Goal: Task Accomplishment & Management: Complete application form

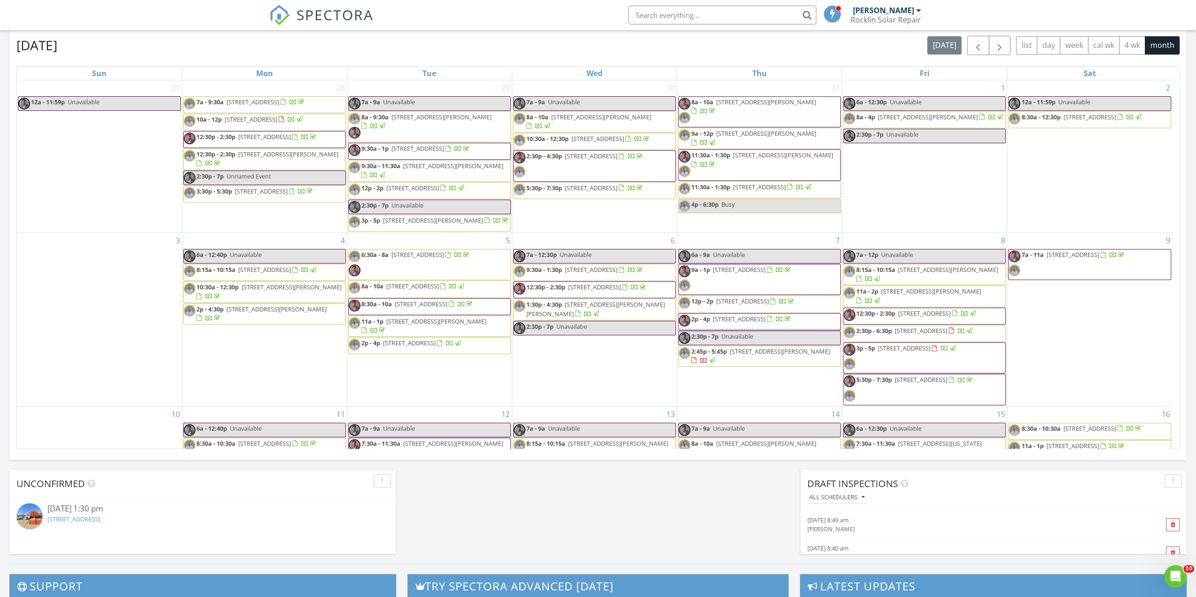
scroll to position [282, 0]
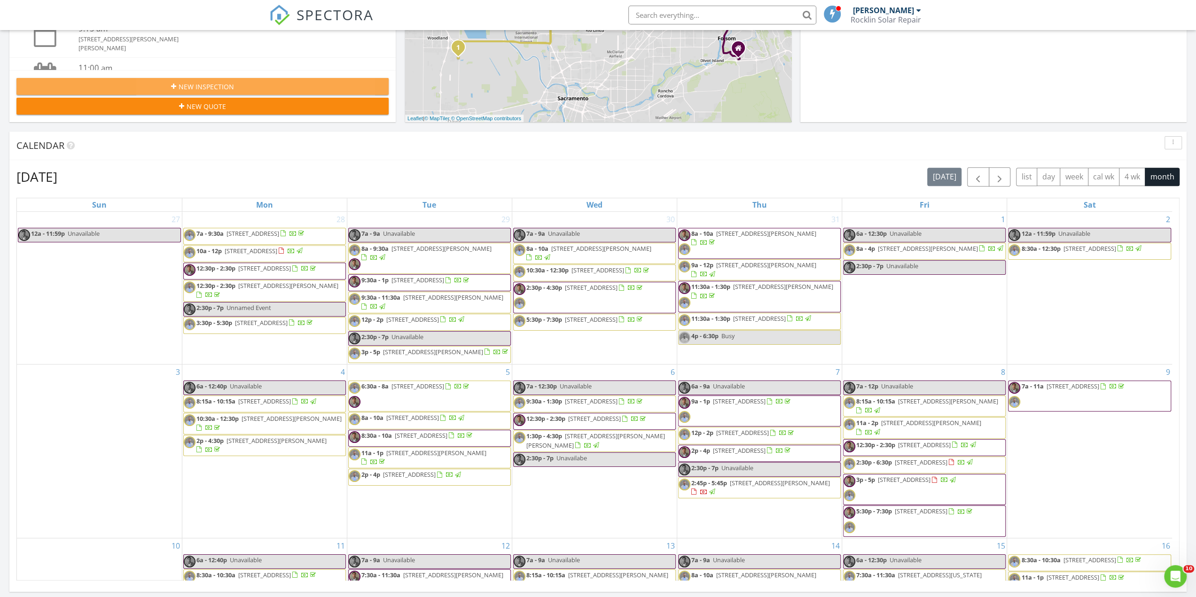
click at [136, 85] on div "New Inspection" at bounding box center [202, 87] width 357 height 10
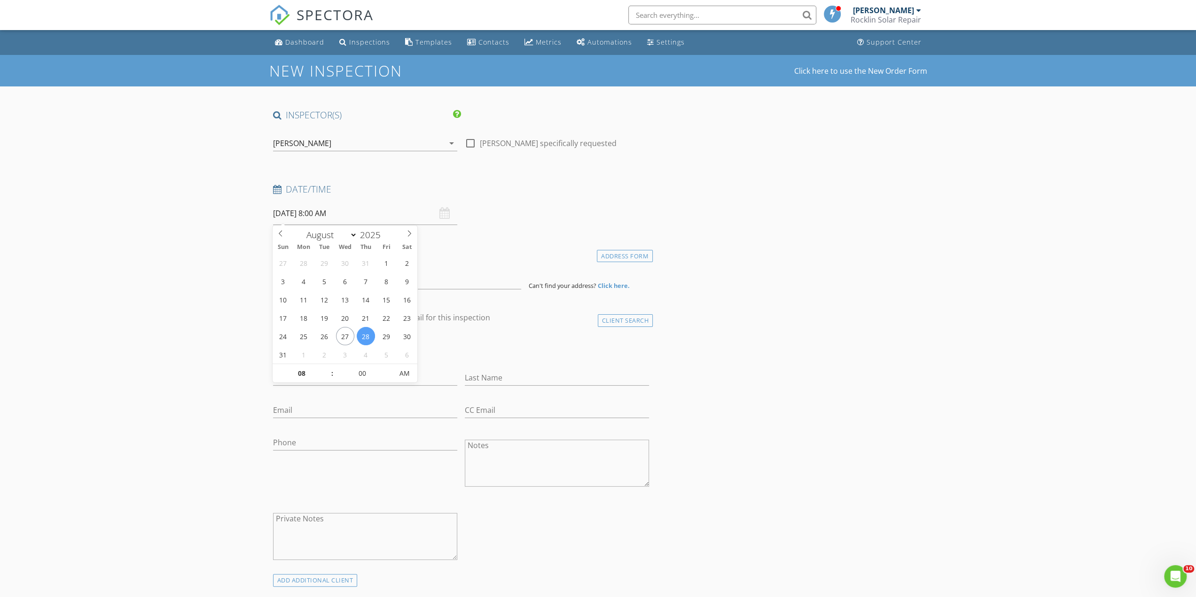
click at [368, 218] on input "08/28/2025 8:00 AM" at bounding box center [365, 213] width 184 height 23
type input "08/27/2025 8:00 AM"
type input "09"
type input "08/27/2025 9:00 AM"
click at [328, 370] on span at bounding box center [327, 368] width 7 height 9
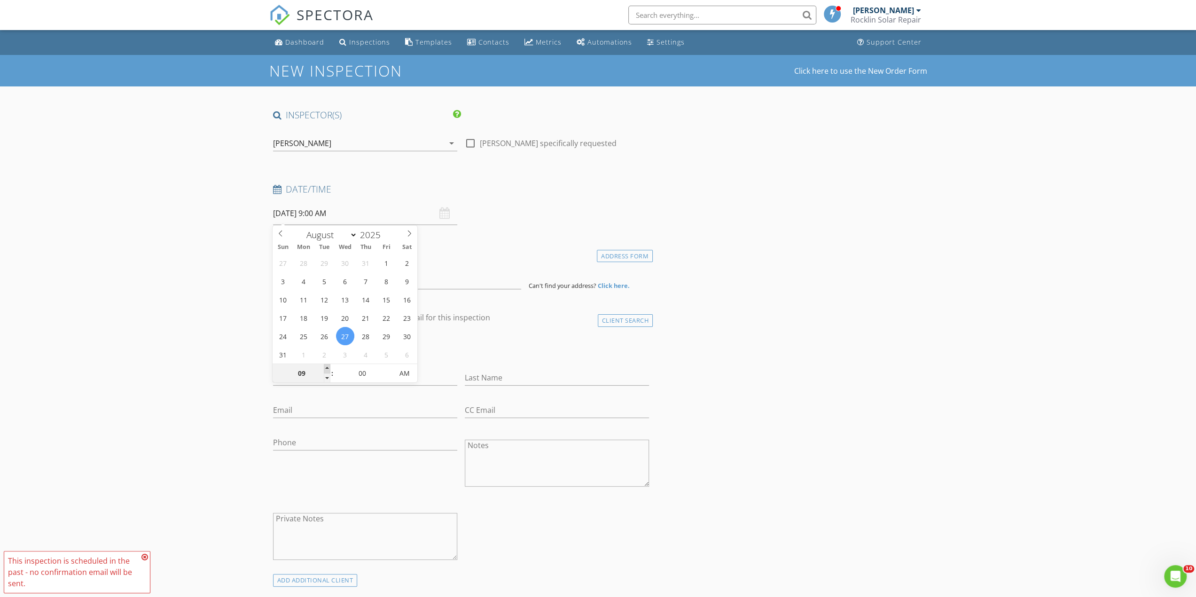
type input "10"
type input "08/27/2025 10:00 AM"
click at [328, 370] on span at bounding box center [327, 368] width 7 height 9
type input "11"
type input "08/27/2025 11:00 AM"
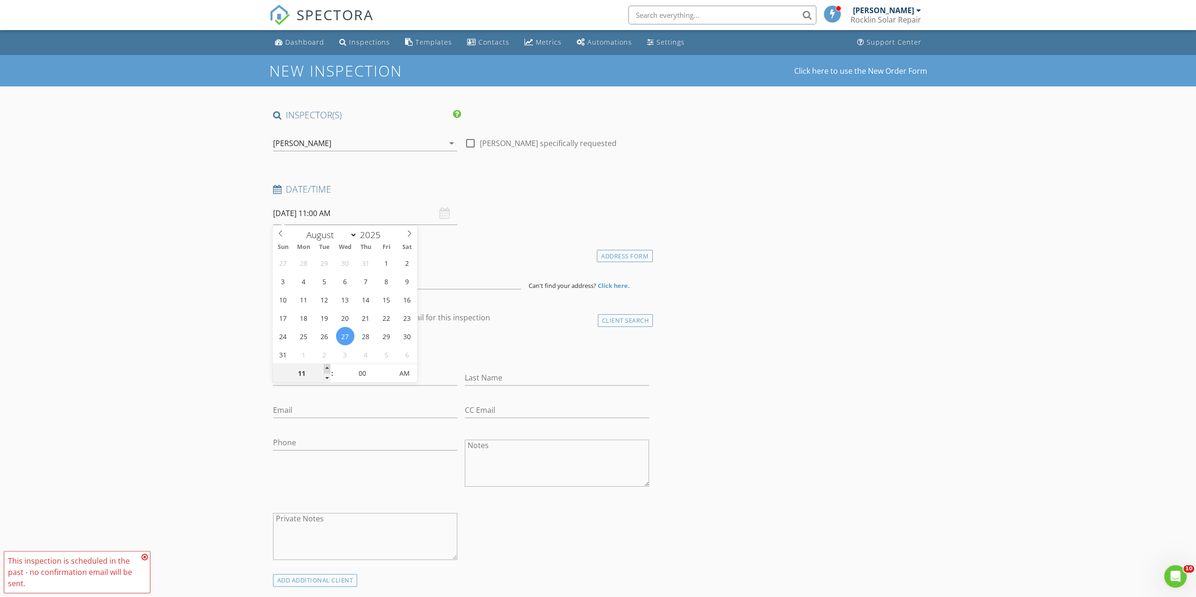
click at [328, 370] on span at bounding box center [327, 368] width 7 height 9
type input "12"
type input "08/27/2025 12:00 PM"
click at [328, 370] on span at bounding box center [327, 368] width 7 height 9
type input "01"
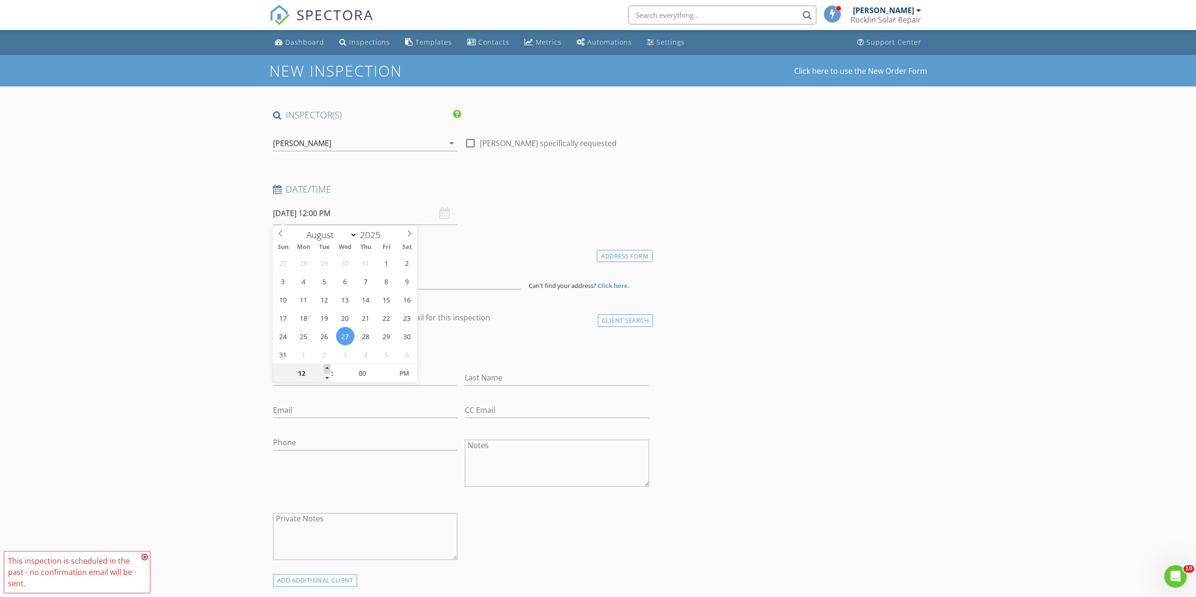
type input "08/27/2025 1:00 PM"
click at [328, 370] on span at bounding box center [327, 368] width 7 height 9
type input "05"
type input "08/27/2025 1:05 PM"
click at [389, 370] on span at bounding box center [388, 368] width 7 height 9
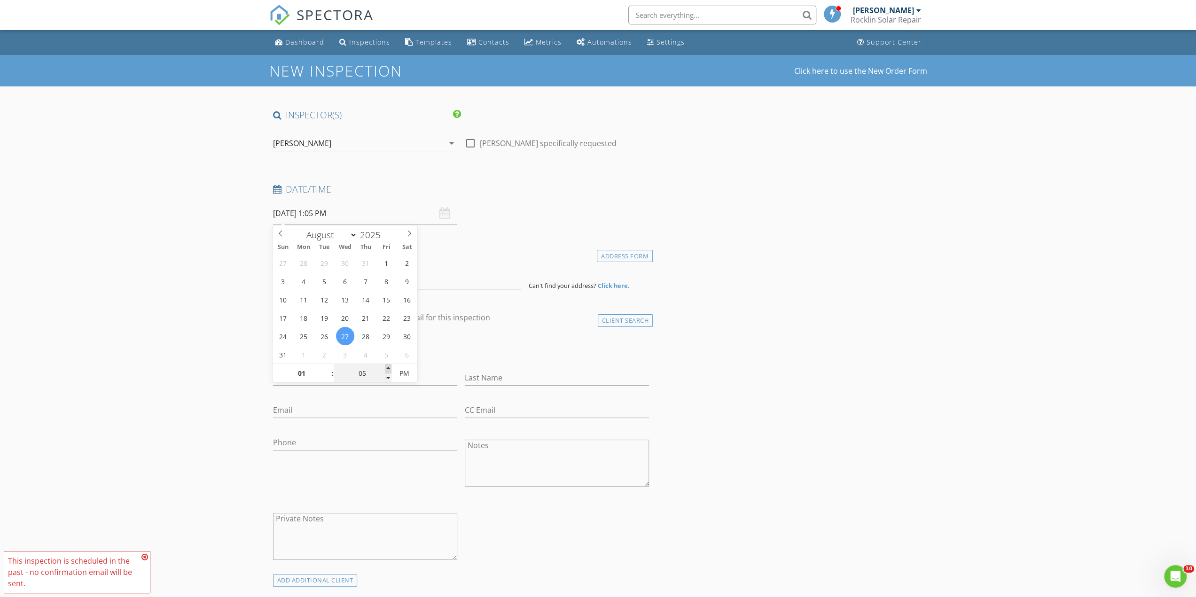
type input "10"
type input "08/27/2025 1:10 PM"
click at [389, 370] on span at bounding box center [388, 368] width 7 height 9
type input "15"
type input "[DATE] 1:15 PM"
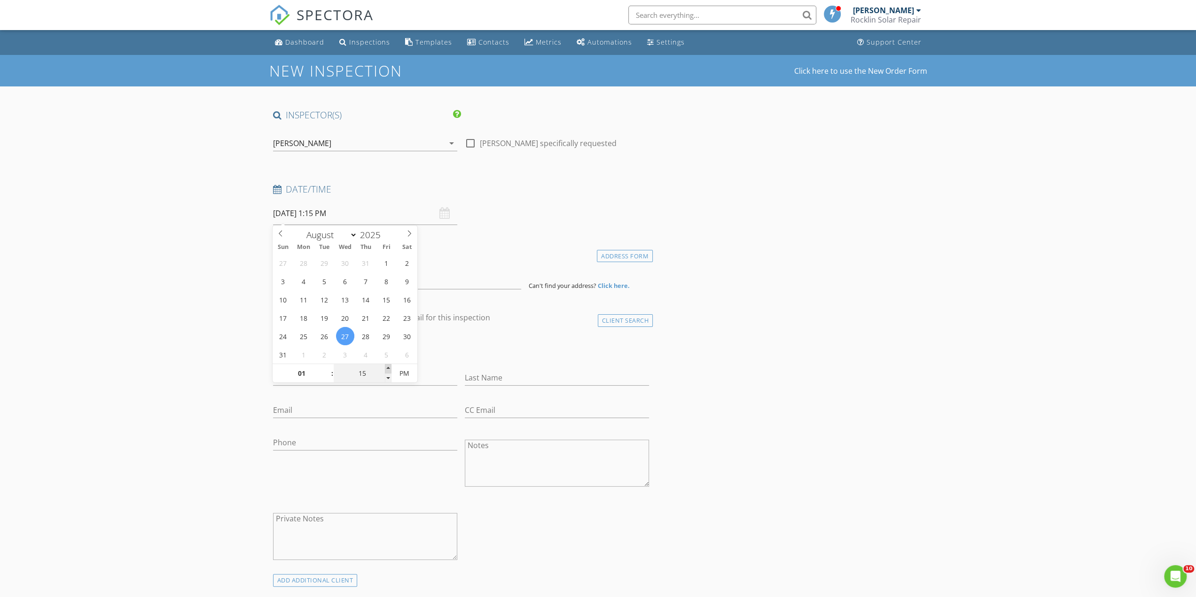
click at [389, 370] on span at bounding box center [388, 368] width 7 height 9
click at [528, 365] on div "Last Name" at bounding box center [557, 380] width 184 height 31
click at [351, 271] on input at bounding box center [397, 277] width 248 height 23
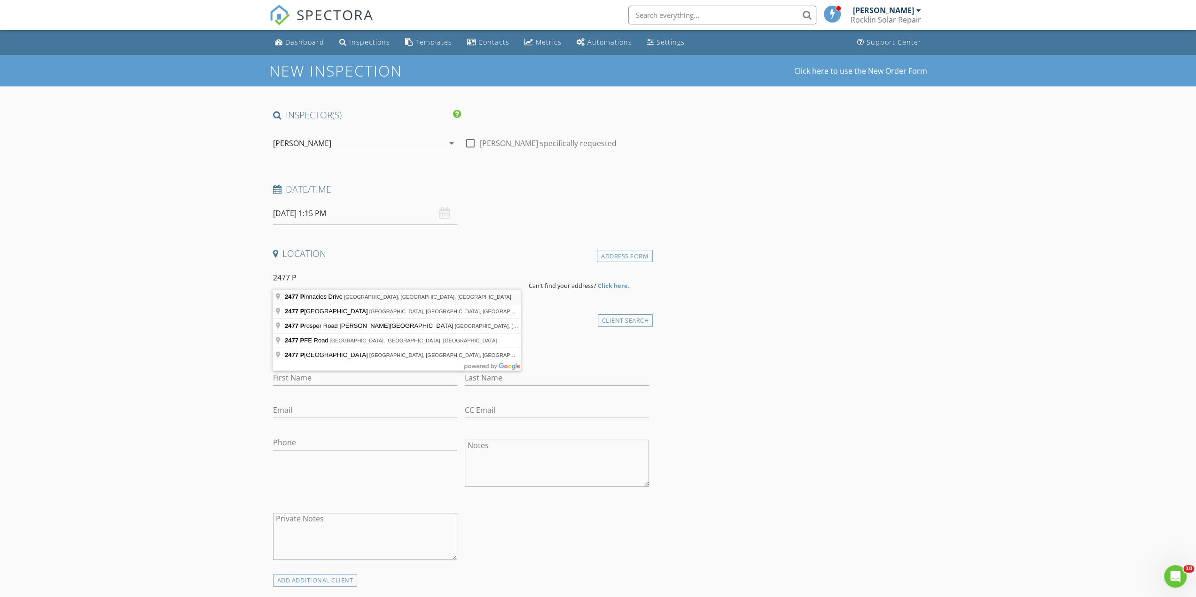
type input "2477 Pinnacles Drive, Rocklin, CA, USA"
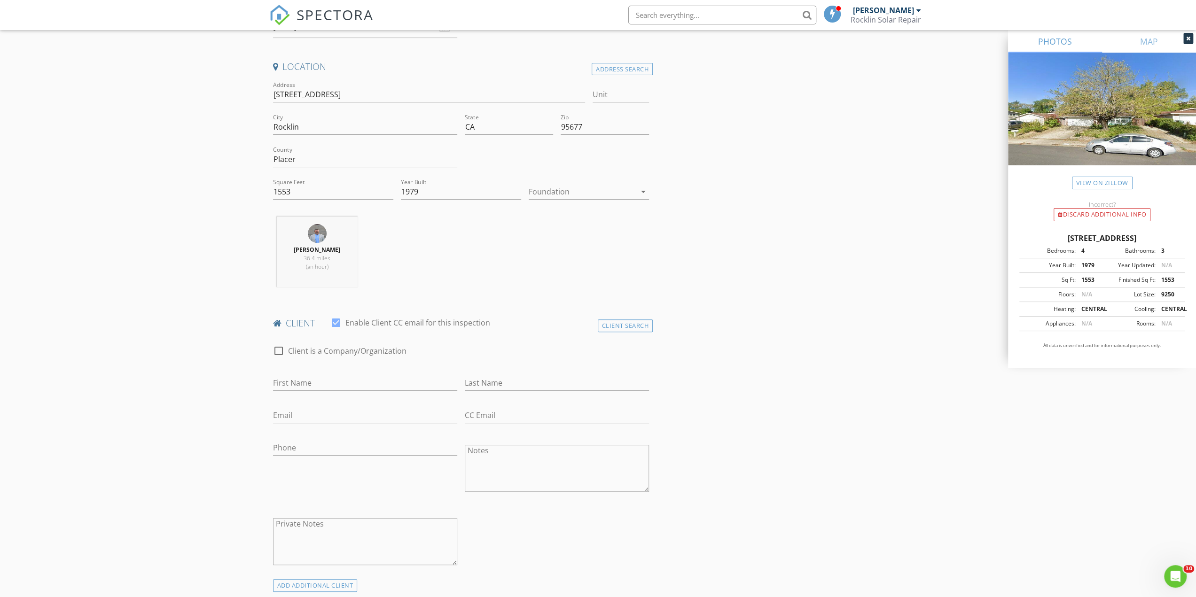
scroll to position [188, 0]
click at [335, 381] on input "First Name" at bounding box center [365, 382] width 184 height 16
type input "[PERSON_NAME]"
click at [538, 387] on input "Last Name" at bounding box center [557, 382] width 184 height 16
type input "Painter"
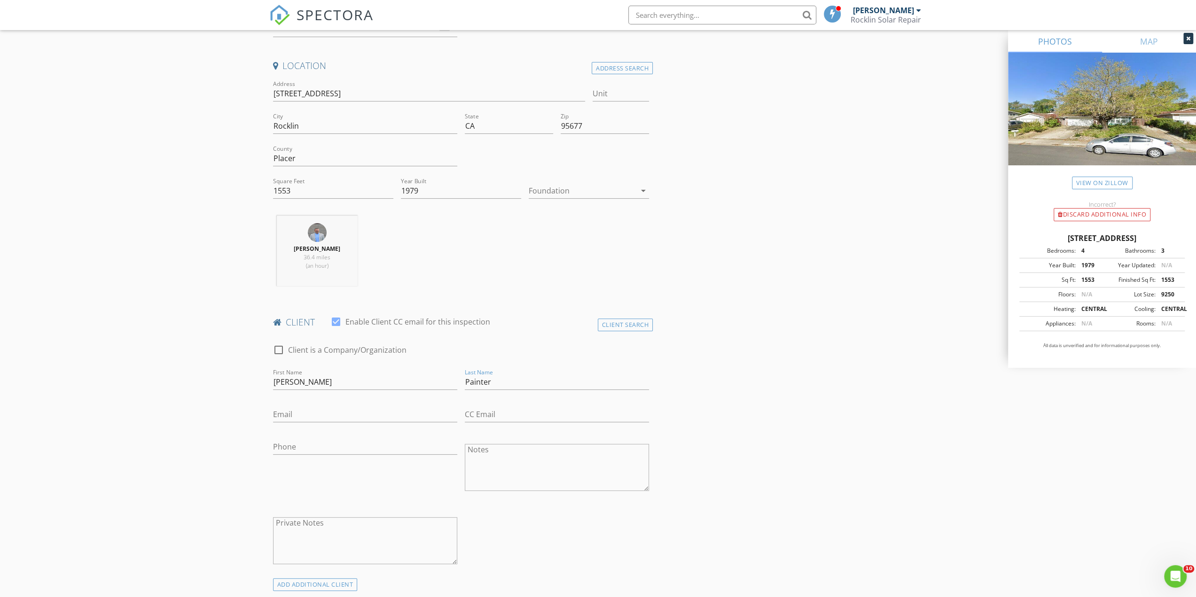
click at [386, 436] on div "Phone" at bounding box center [365, 449] width 184 height 31
click at [357, 445] on input "Phone" at bounding box center [365, 447] width 184 height 16
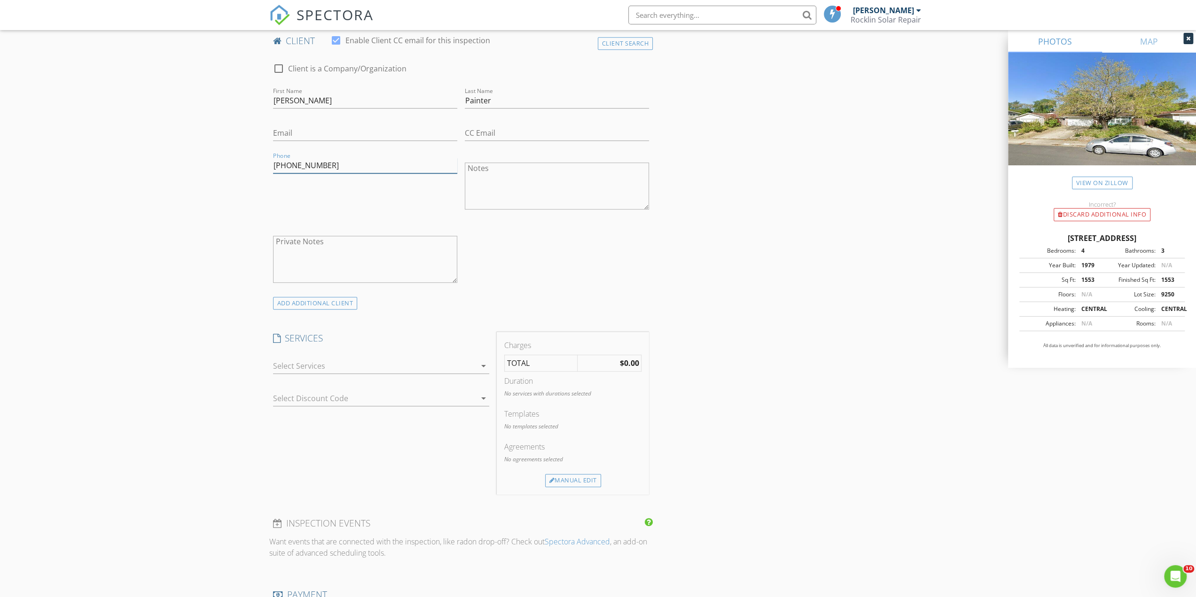
scroll to position [470, 0]
type input "[PHONE_NUMBER]"
click at [350, 369] on div at bounding box center [374, 365] width 203 height 15
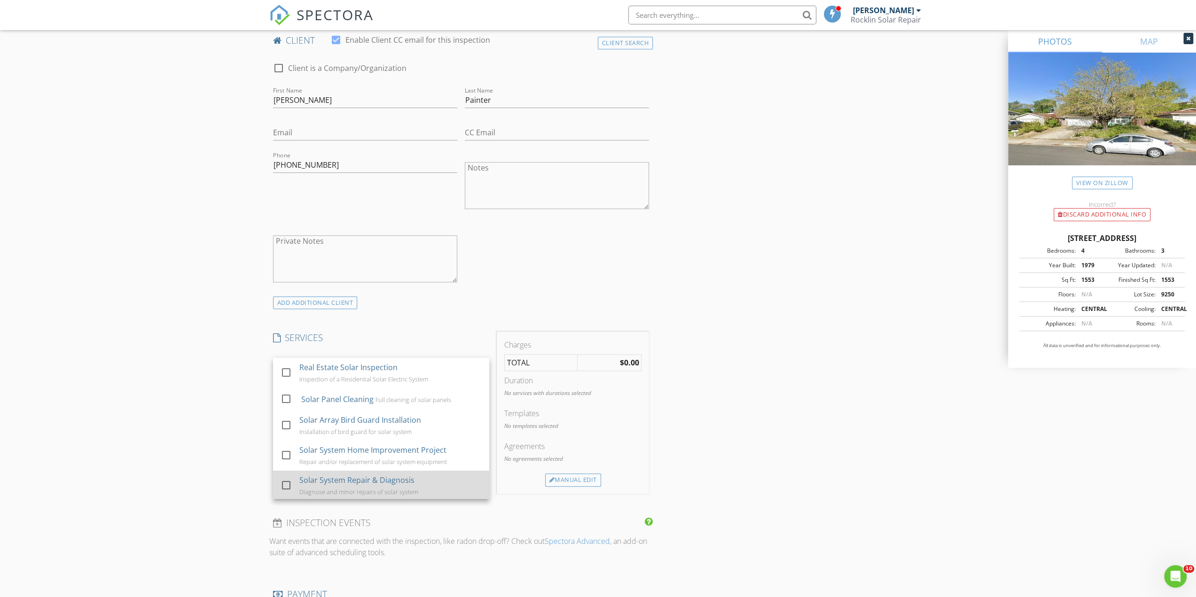
click at [287, 481] on div at bounding box center [286, 485] width 16 height 16
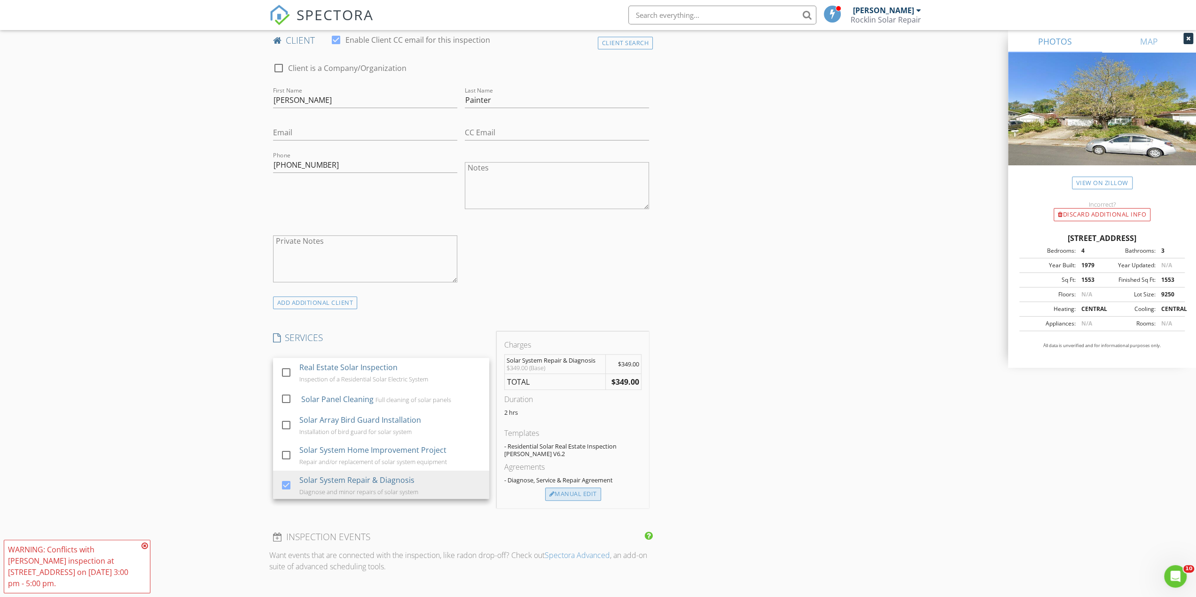
click at [568, 496] on div "Manual Edit" at bounding box center [573, 494] width 56 height 13
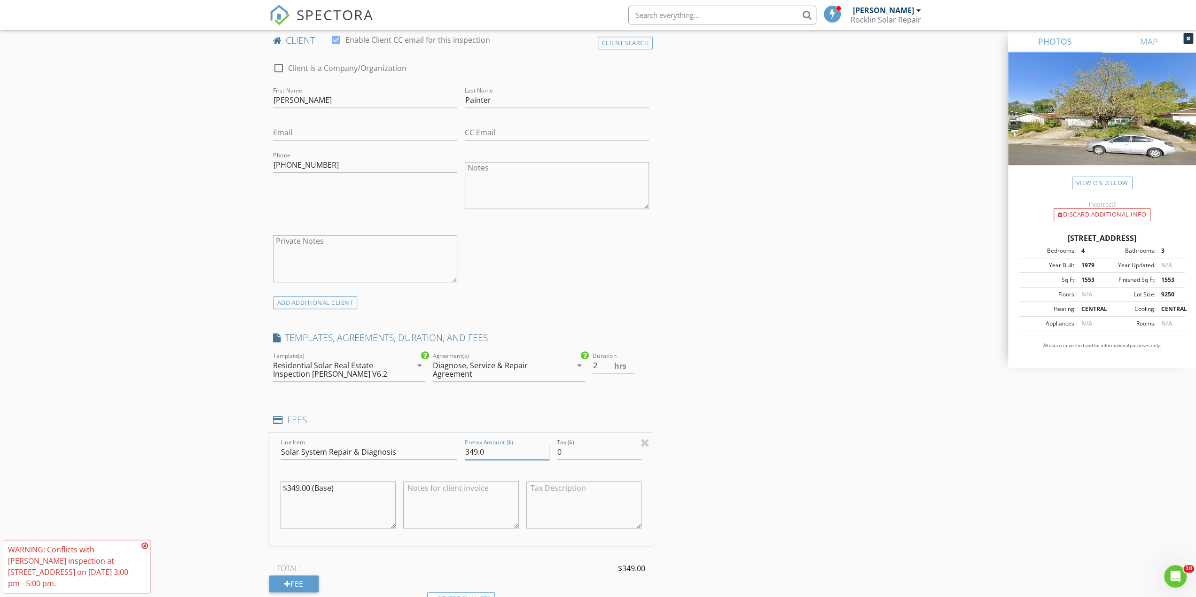
click at [493, 451] on input "349.0" at bounding box center [507, 452] width 85 height 16
type input "3"
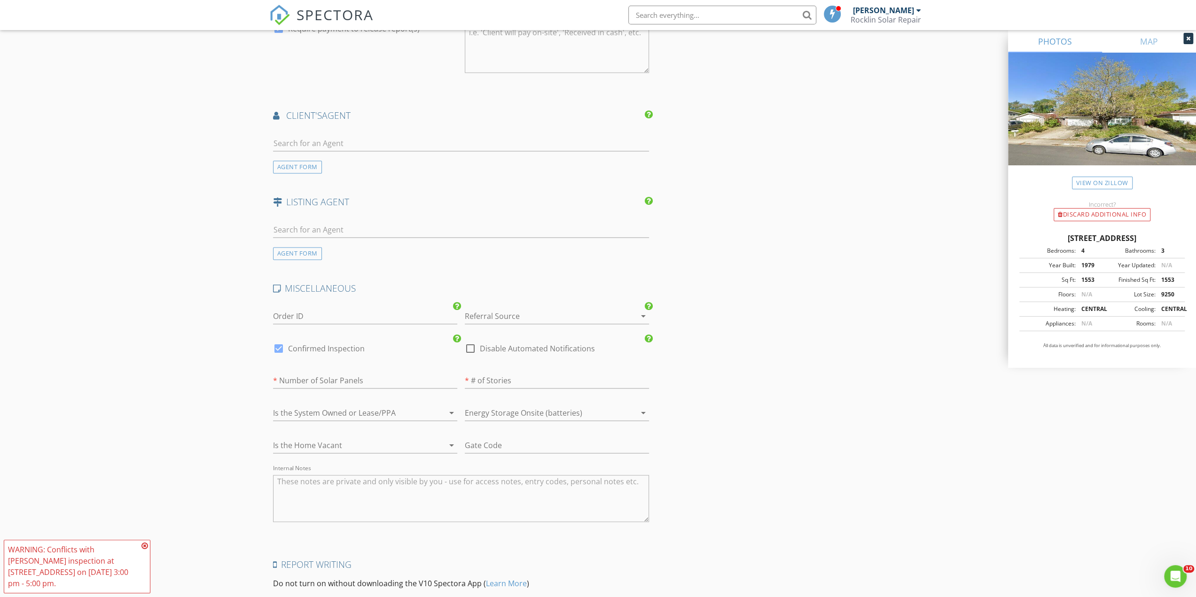
scroll to position [1222, 0]
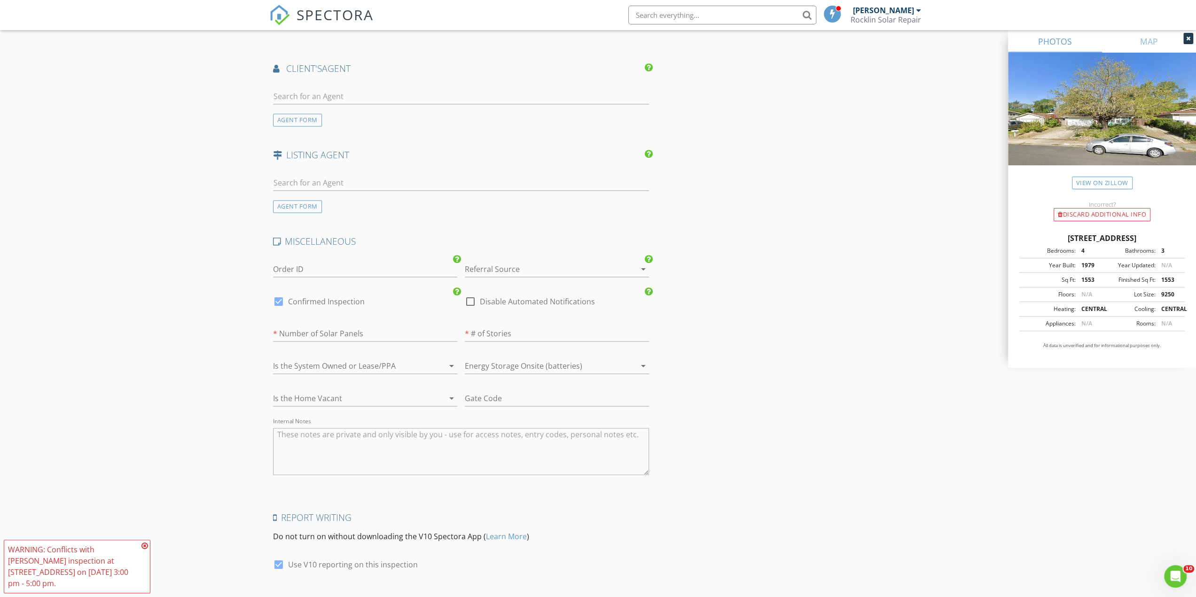
type input "700.00"
click at [348, 262] on input "Order ID" at bounding box center [365, 270] width 184 height 16
type input "Repair"
click at [598, 272] on div at bounding box center [544, 269] width 158 height 15
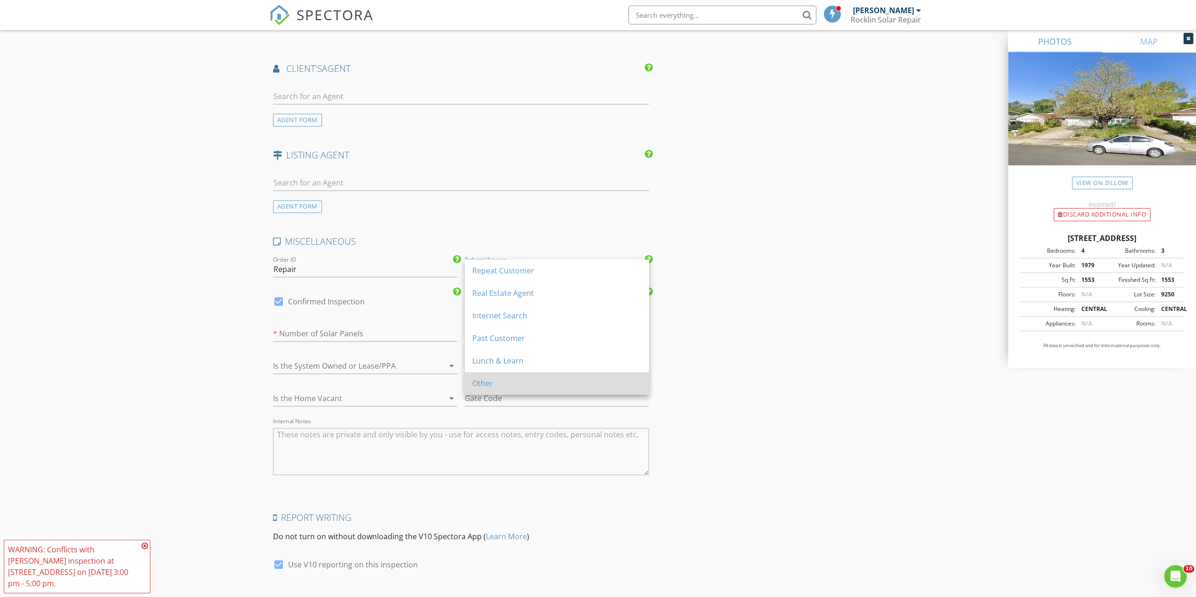
click at [579, 382] on div "Other" at bounding box center [556, 383] width 169 height 11
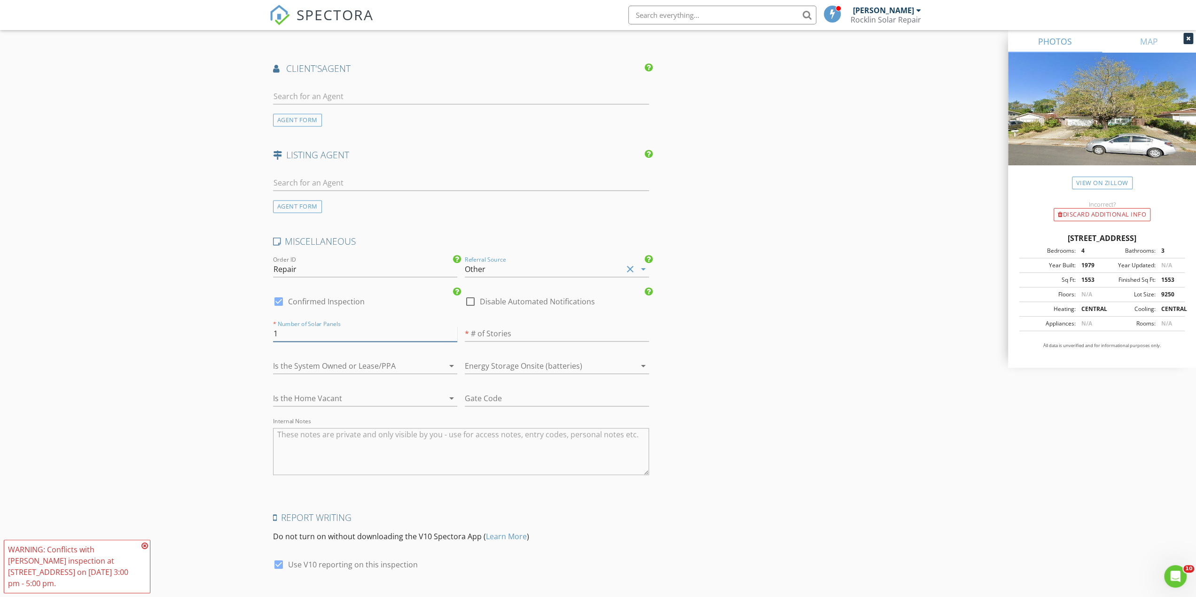
type input "1"
click at [451, 329] on input "1" at bounding box center [365, 334] width 184 height 16
type input "1"
click at [644, 327] on input "1" at bounding box center [557, 334] width 184 height 16
click at [437, 363] on div at bounding box center [438, 365] width 11 height 11
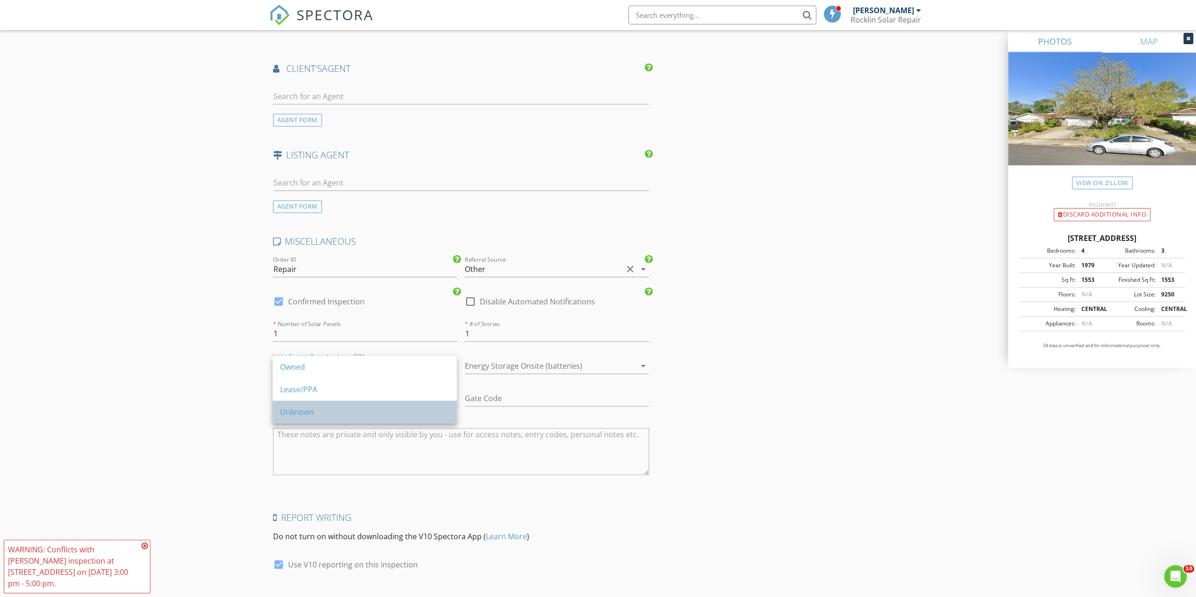
click at [412, 412] on div "Unknown" at bounding box center [364, 411] width 169 height 11
click at [561, 359] on div at bounding box center [544, 365] width 158 height 15
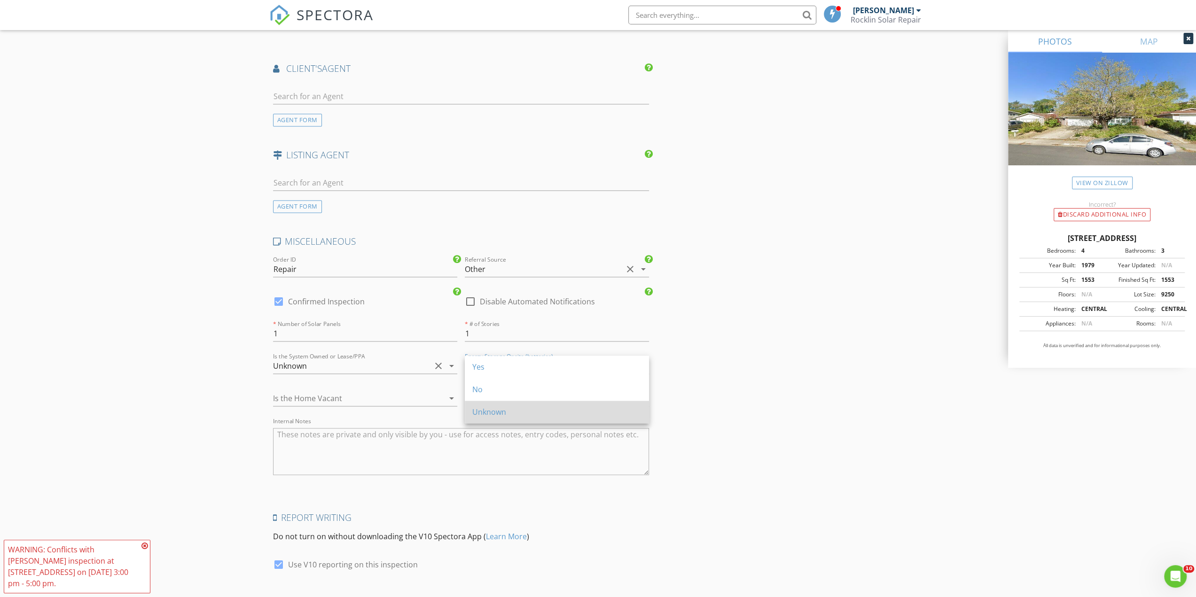
click at [560, 407] on div "Unknown" at bounding box center [556, 411] width 169 height 11
click at [438, 395] on div at bounding box center [438, 398] width 11 height 11
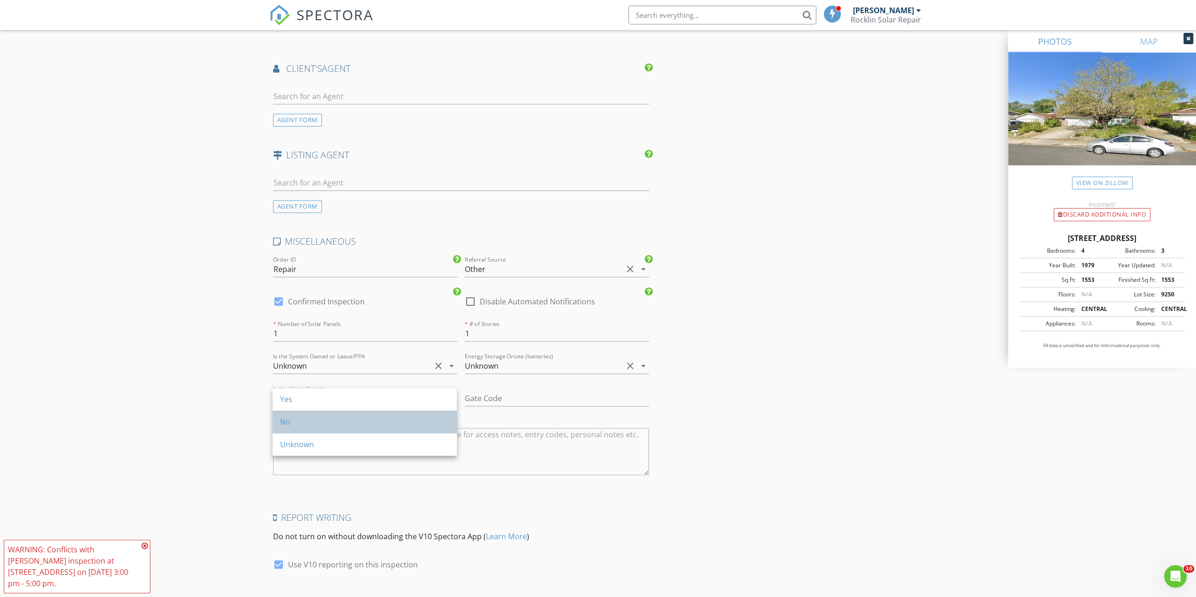
click at [427, 422] on div "No" at bounding box center [364, 421] width 169 height 11
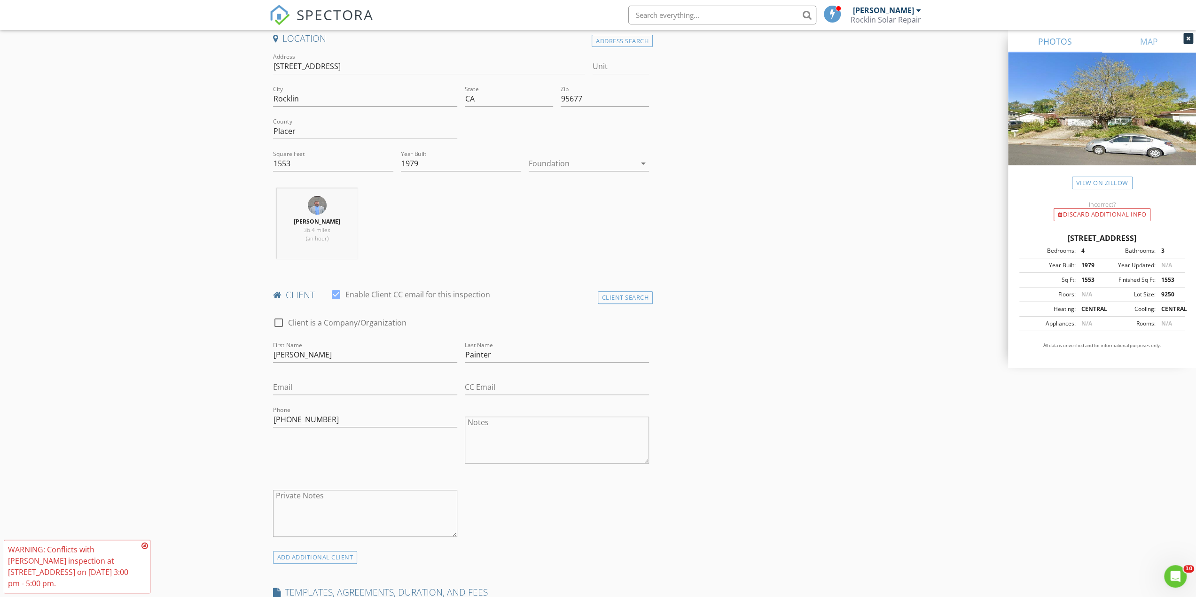
scroll to position [199, 0]
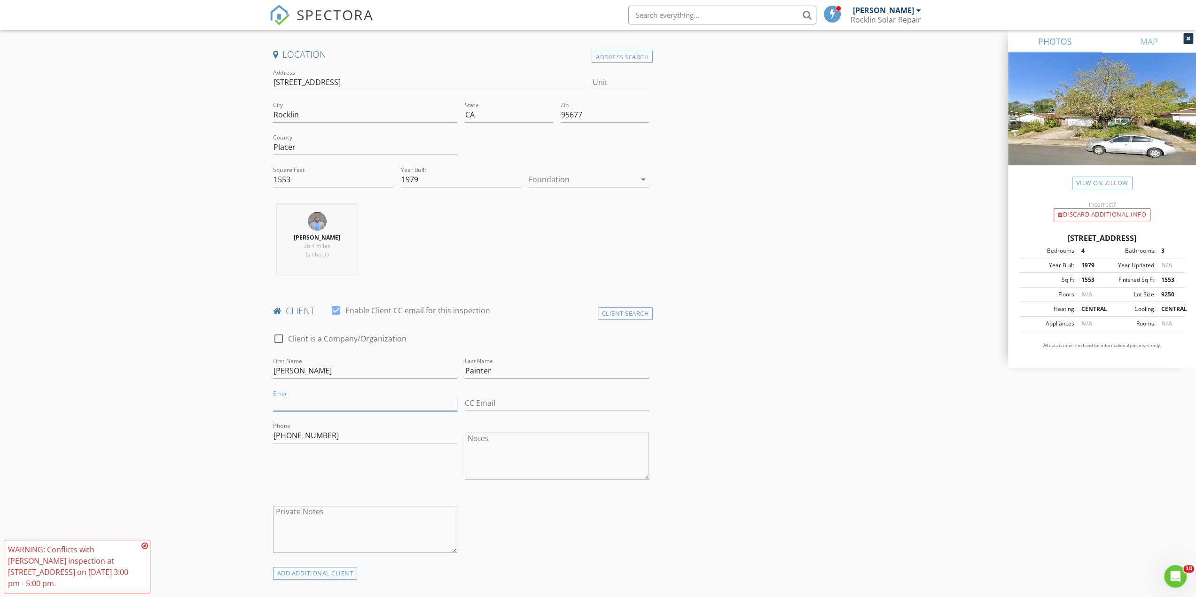
click at [342, 405] on input "Email" at bounding box center [365, 404] width 184 height 16
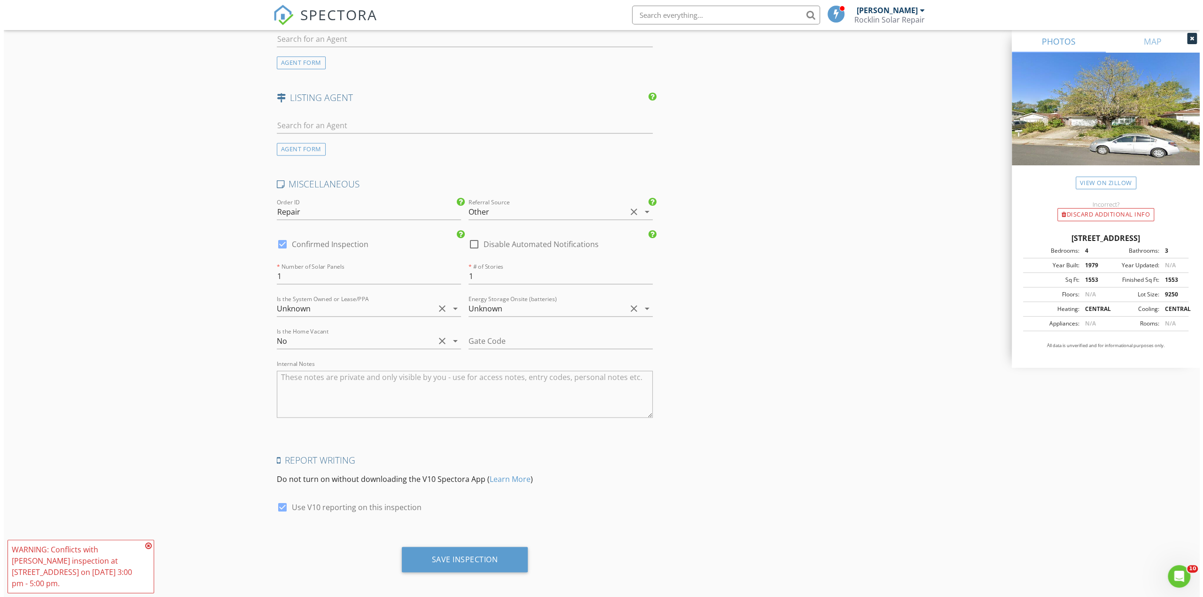
scroll to position [1280, 0]
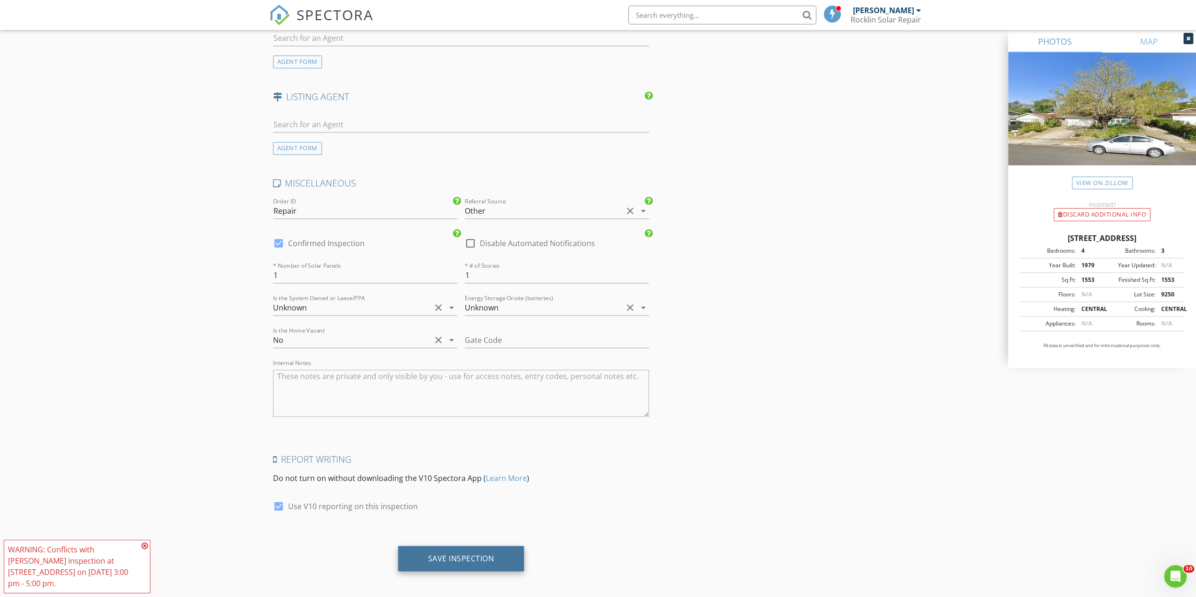
type input "[EMAIL_ADDRESS][DOMAIN_NAME]"
click at [436, 553] on div "Save Inspection" at bounding box center [461, 557] width 66 height 9
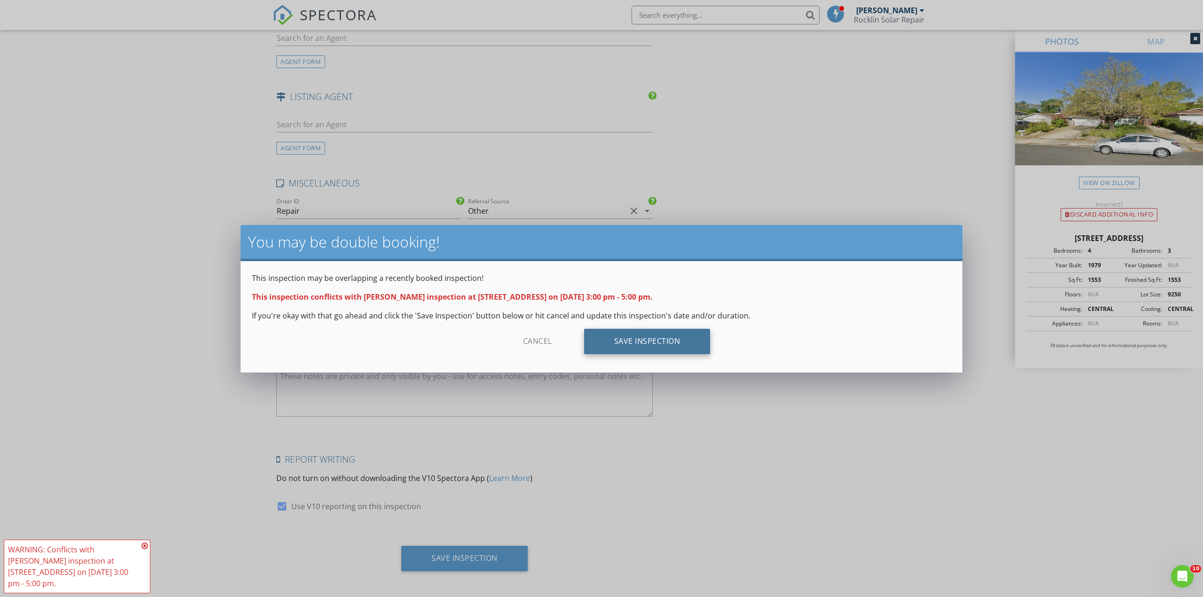
click at [676, 344] on div "Save Inspection" at bounding box center [647, 341] width 126 height 25
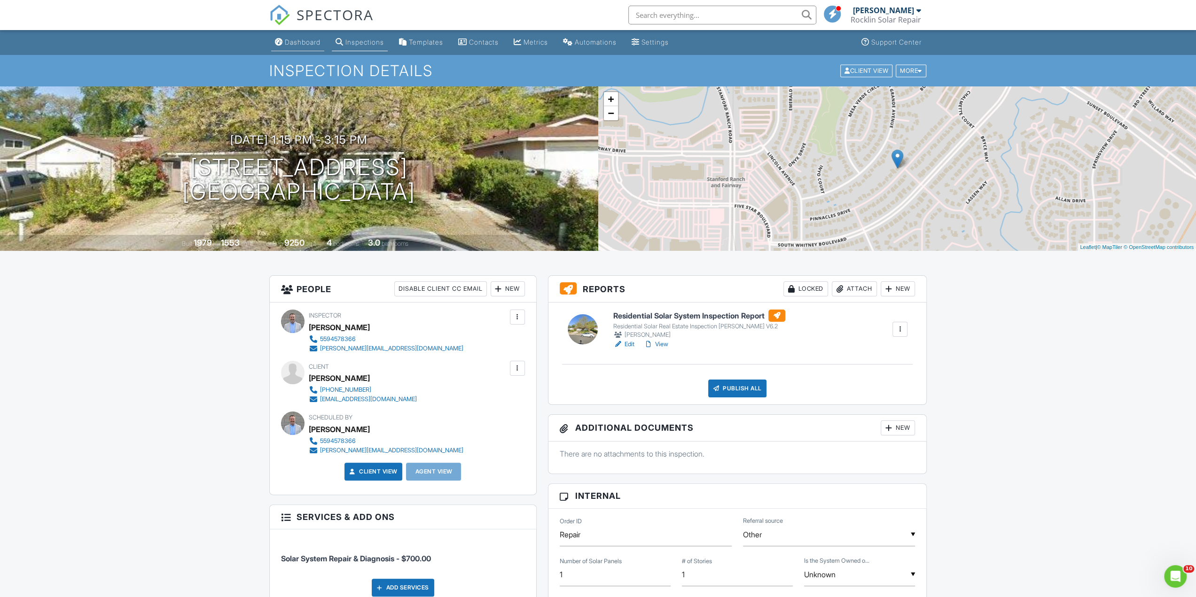
click at [314, 44] on div "Dashboard" at bounding box center [303, 42] width 36 height 8
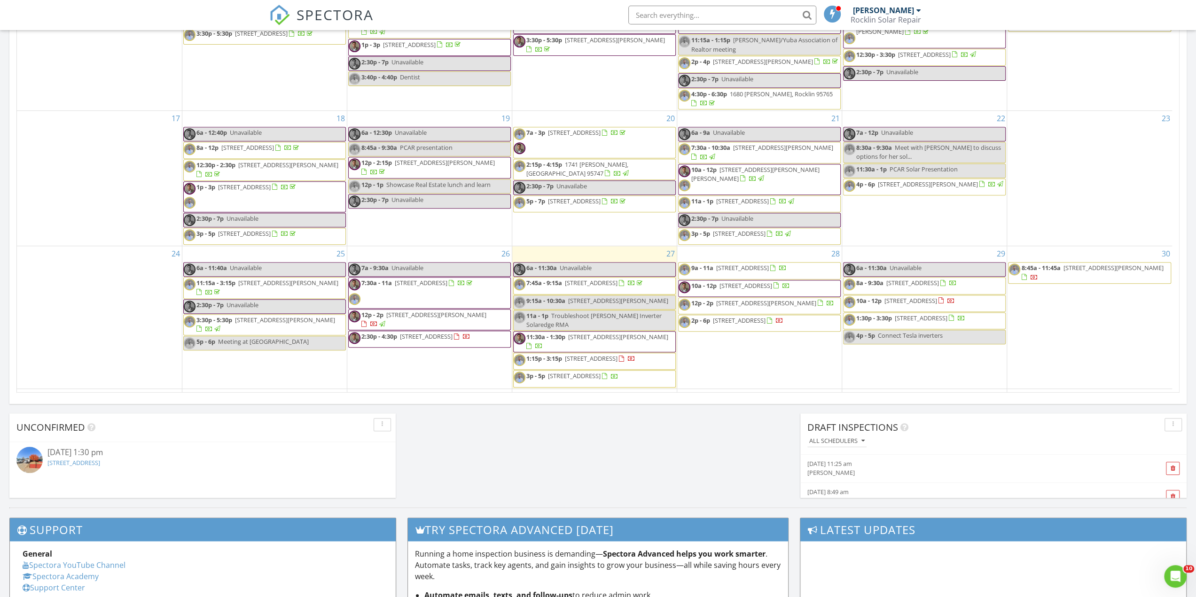
scroll to position [272, 0]
